Goal: Information Seeking & Learning: Learn about a topic

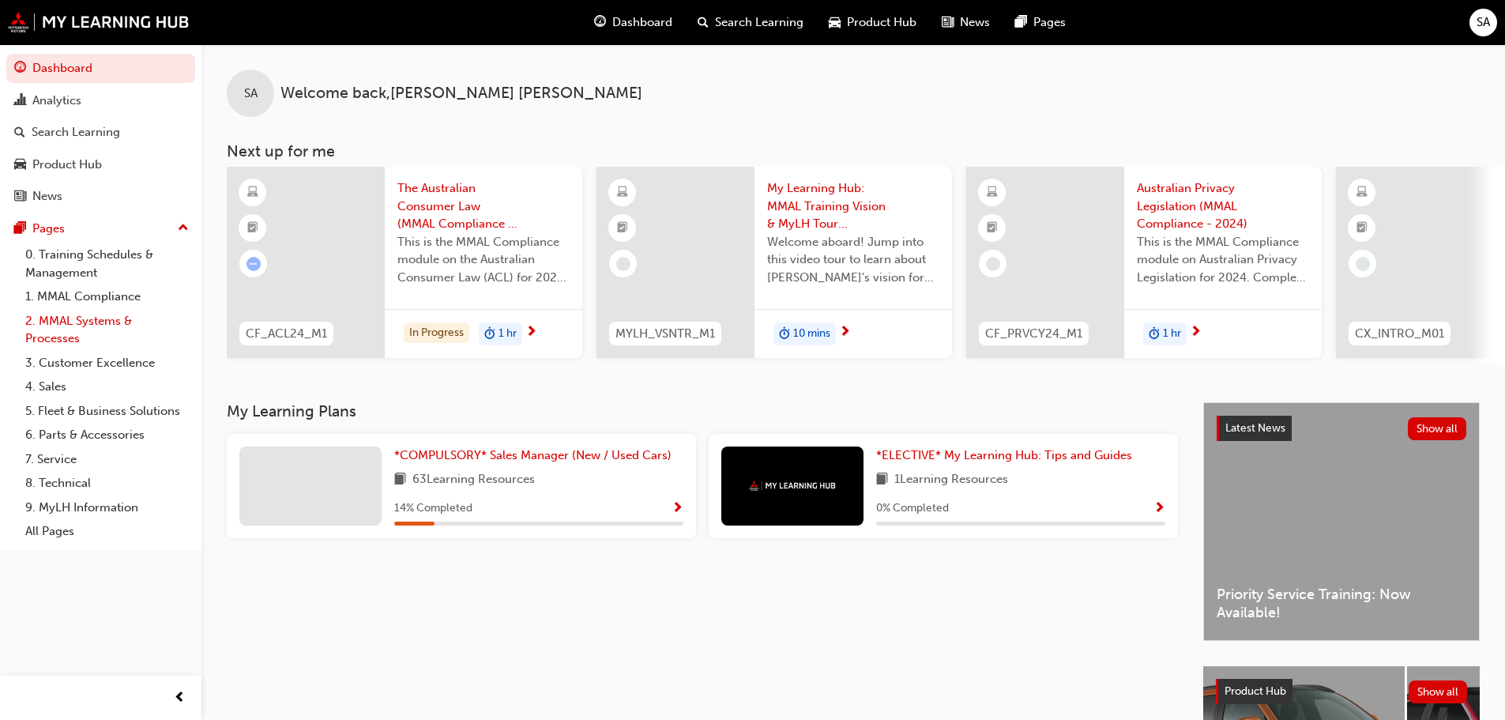
click at [64, 324] on link "2. MMAL Systems & Processes" at bounding box center [107, 330] width 176 height 42
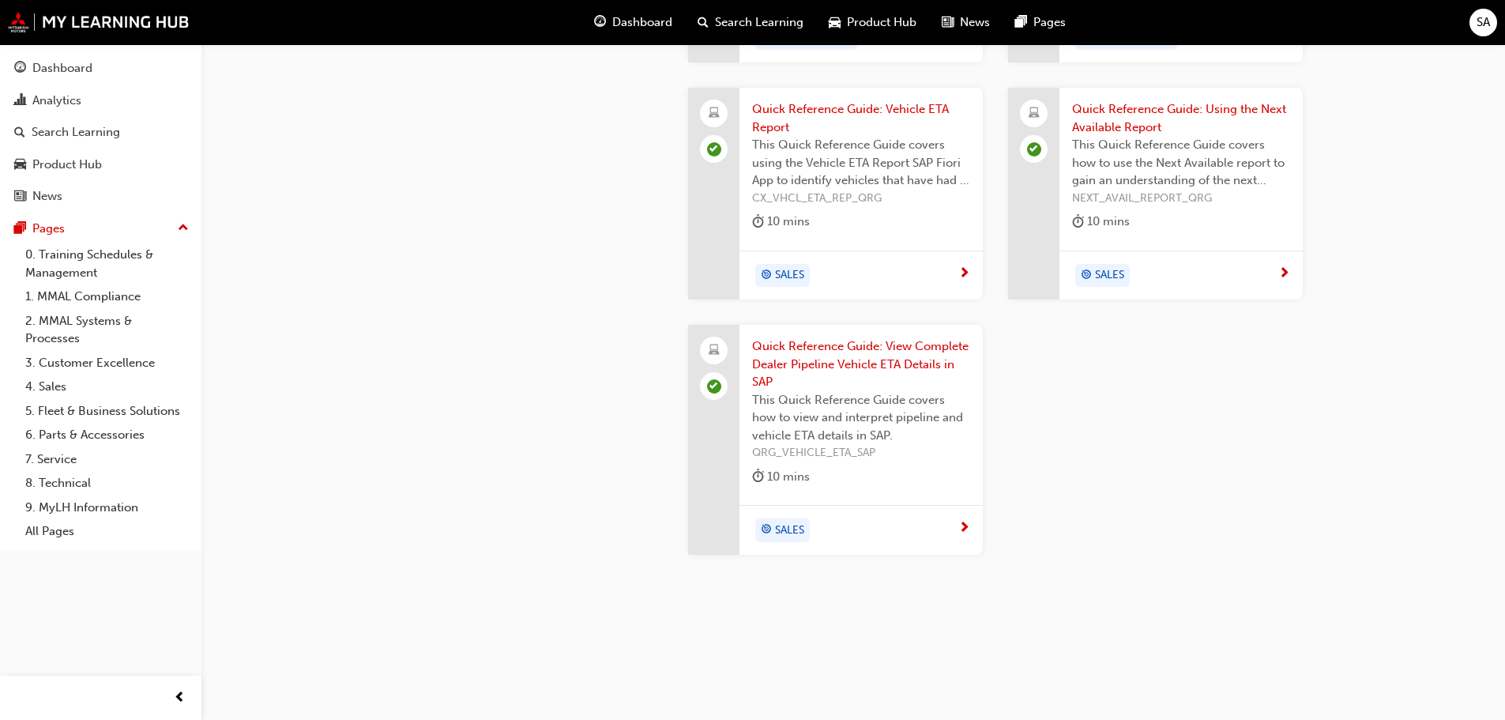
scroll to position [1860, 0]
click at [64, 362] on link "3. Customer Excellence" at bounding box center [107, 363] width 176 height 24
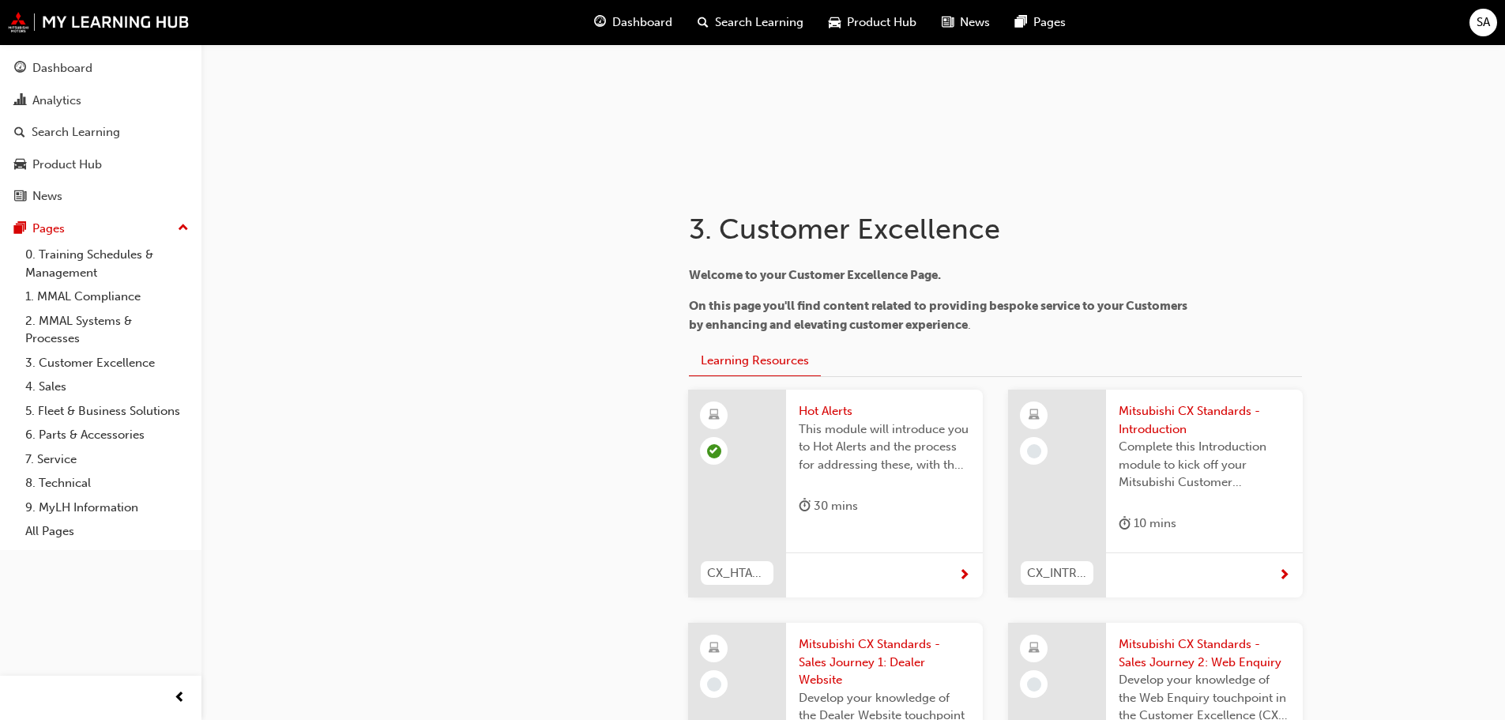
scroll to position [316, 0]
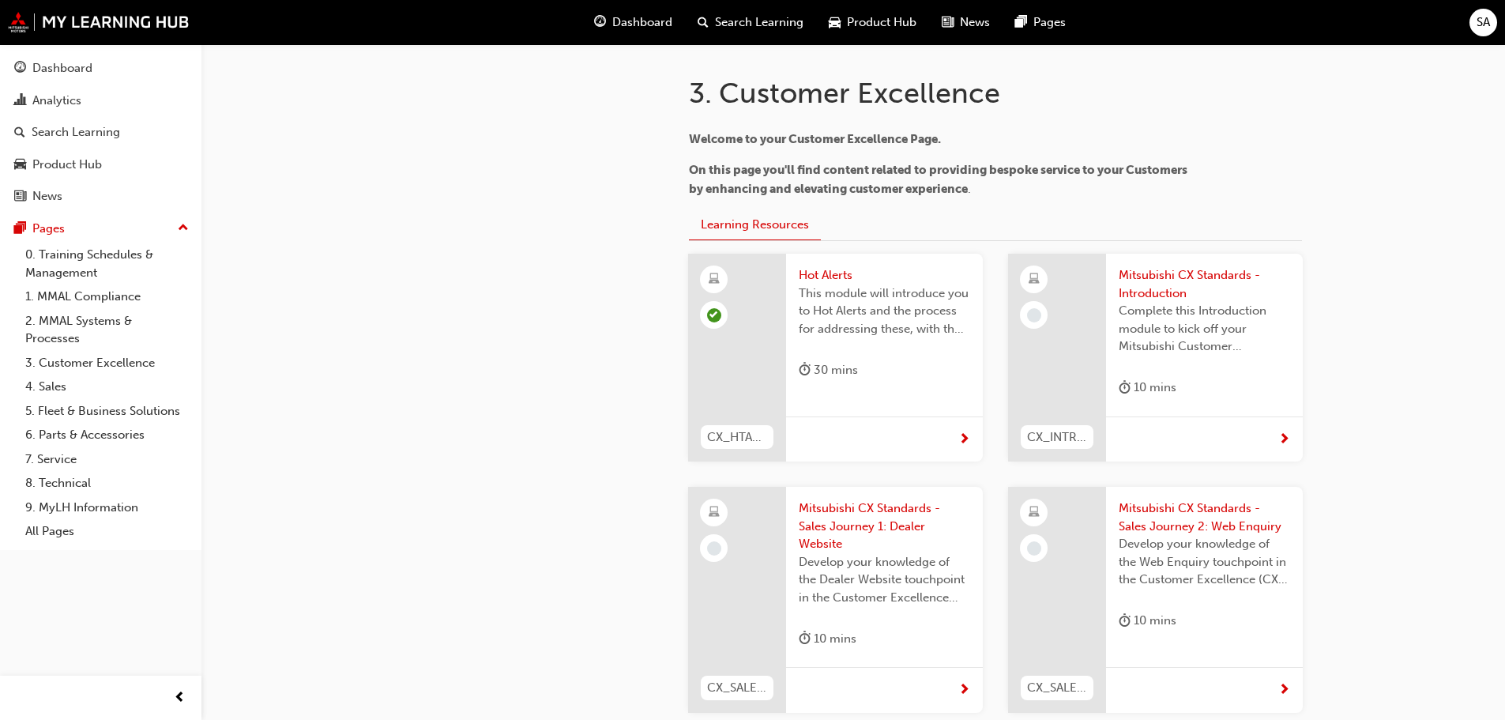
click at [1085, 328] on div at bounding box center [1057, 358] width 98 height 208
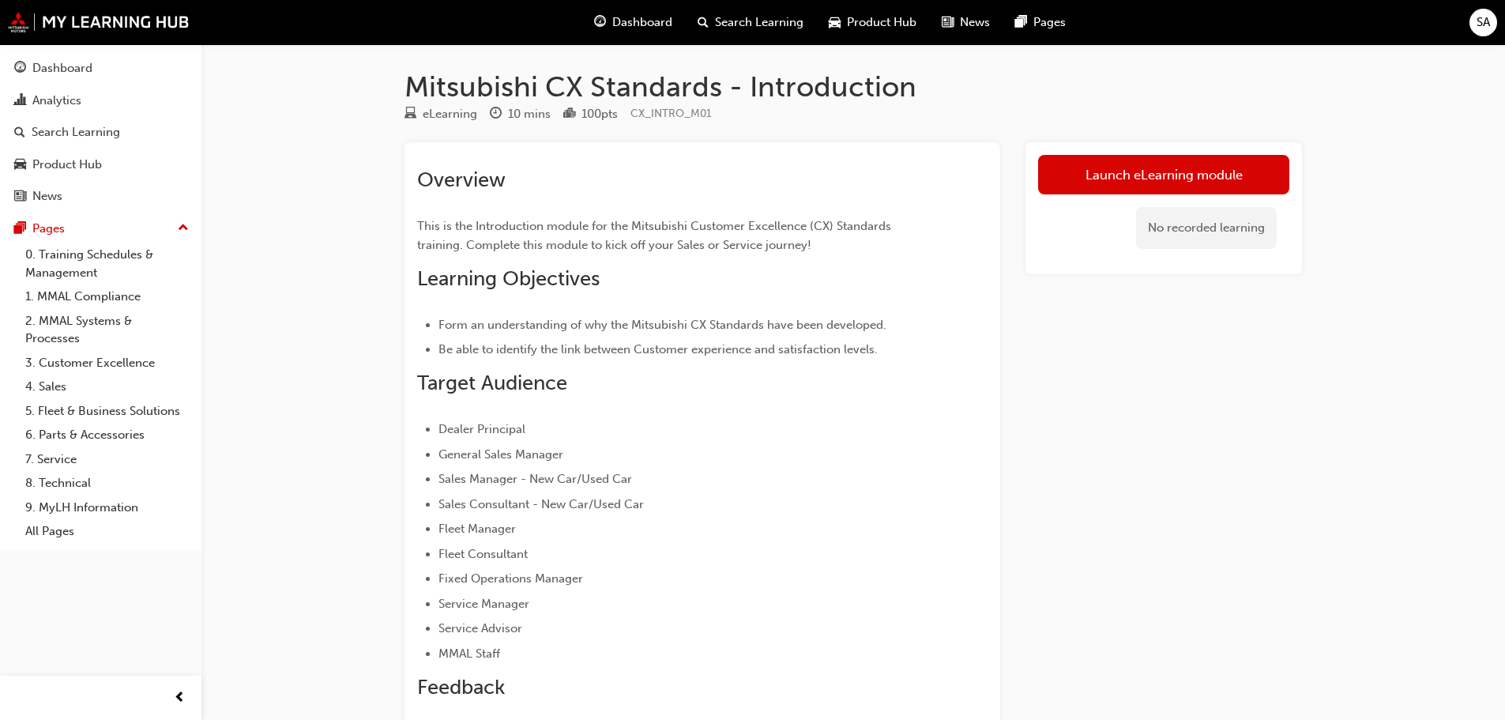
click at [1075, 423] on div "Launch eLearning module No recorded learning" at bounding box center [1164, 579] width 277 height 875
click at [1105, 179] on link "Launch eLearning module" at bounding box center [1163, 175] width 251 height 40
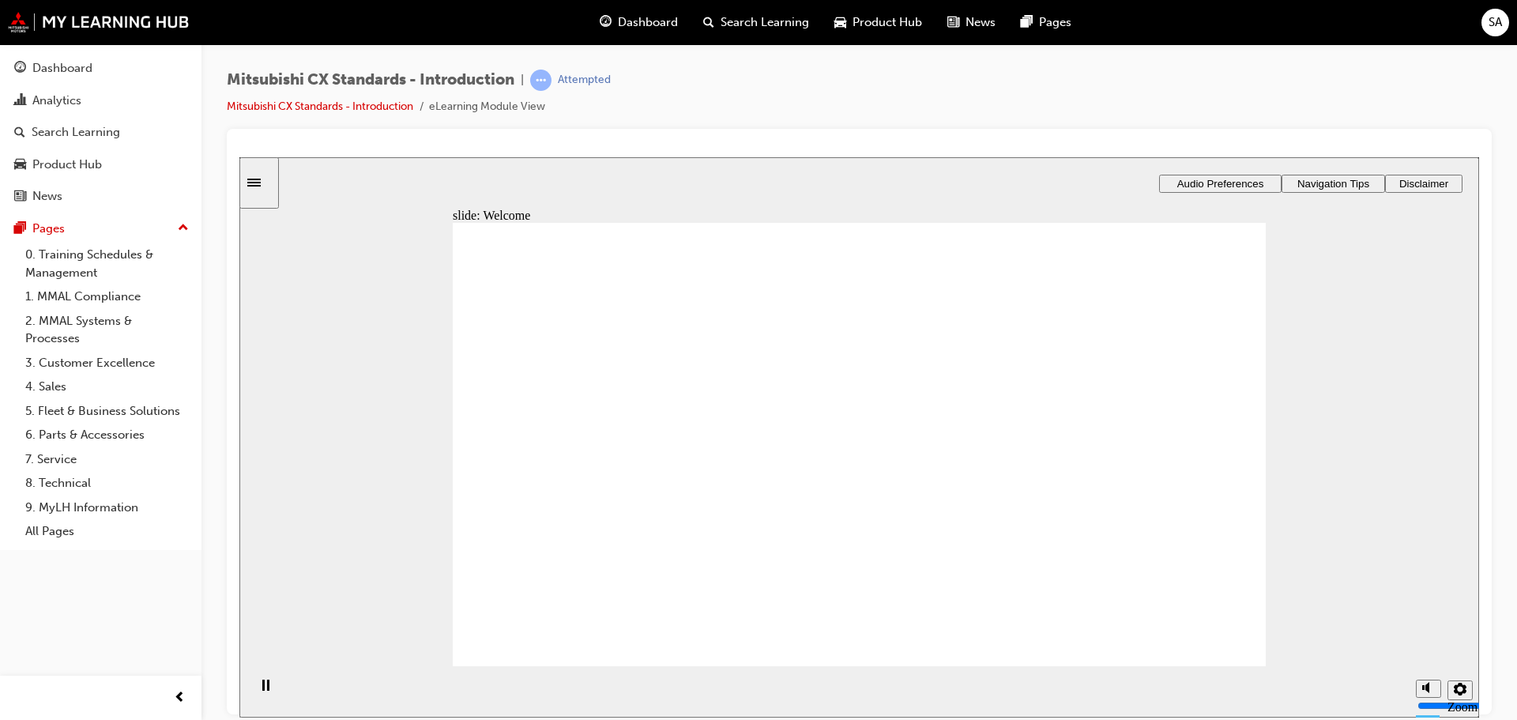
drag, startPoint x: 871, startPoint y: 473, endPoint x: 861, endPoint y: 473, distance: 9.5
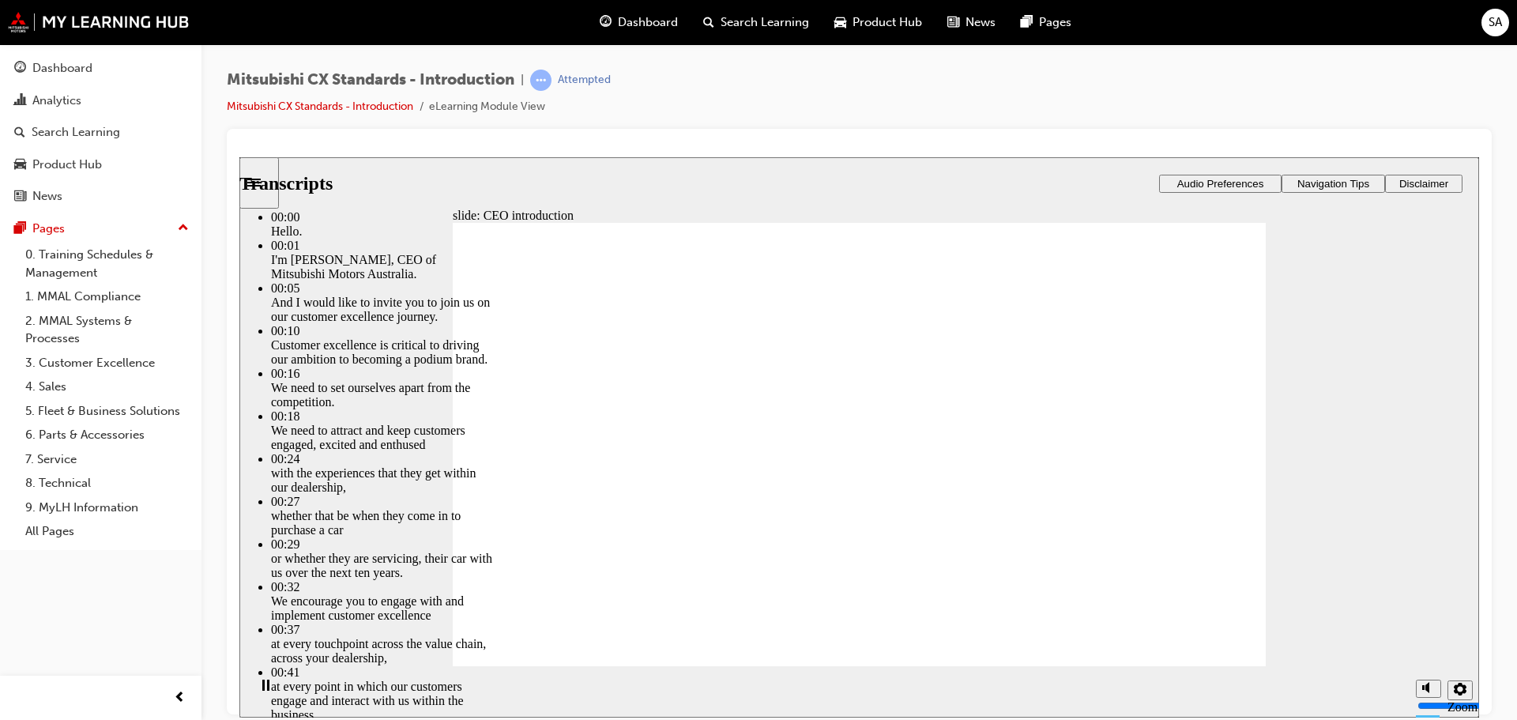
type input "155"
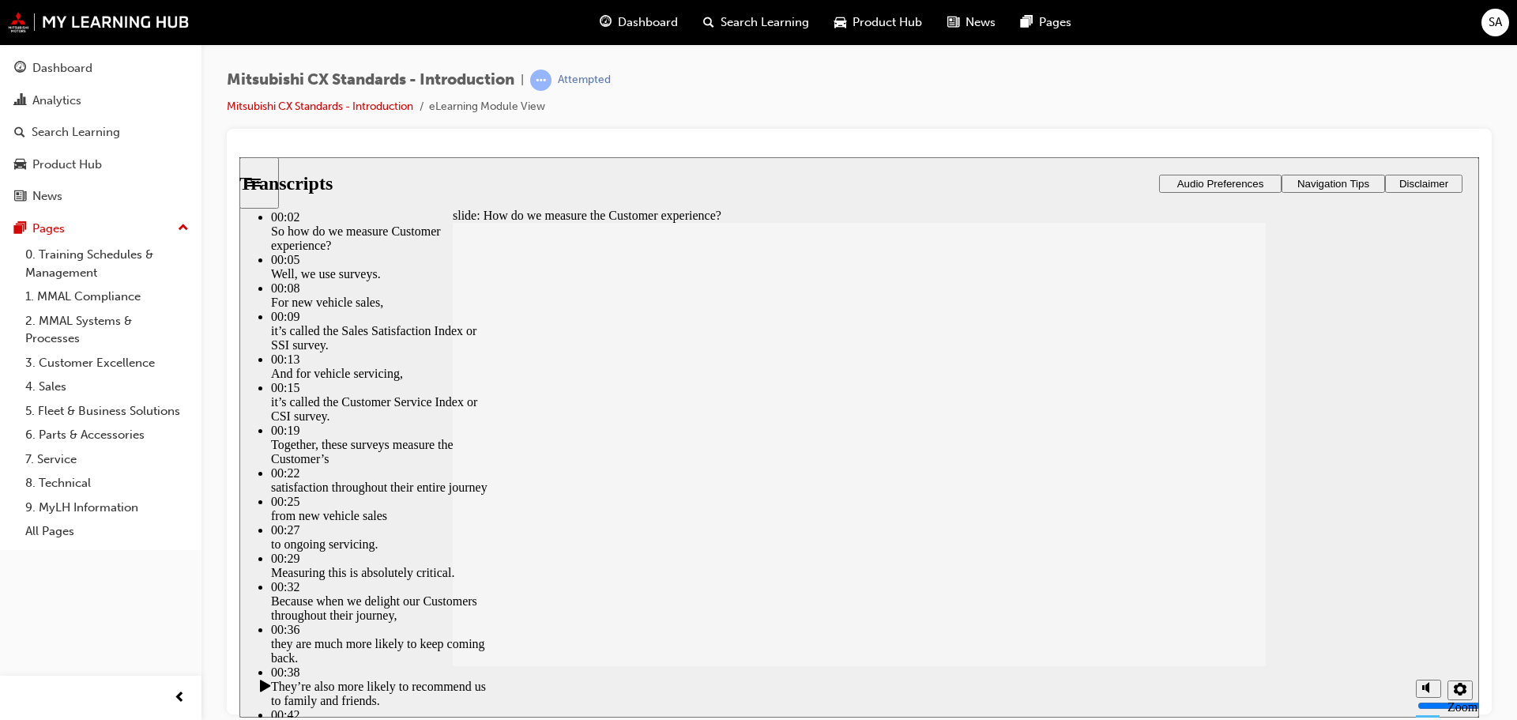
type input "187"
